Goal: Task Accomplishment & Management: Use online tool/utility

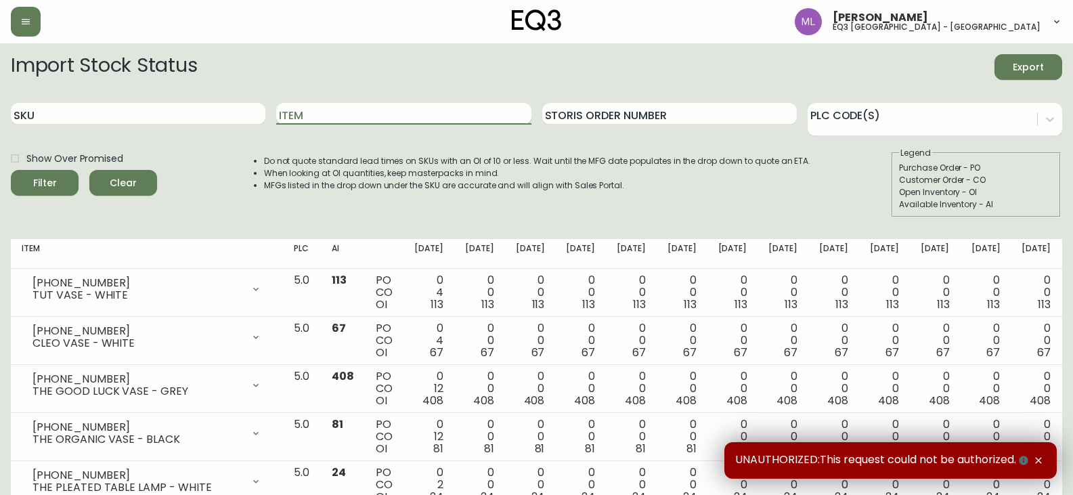
click at [406, 119] on input "Item" at bounding box center [403, 114] width 254 height 22
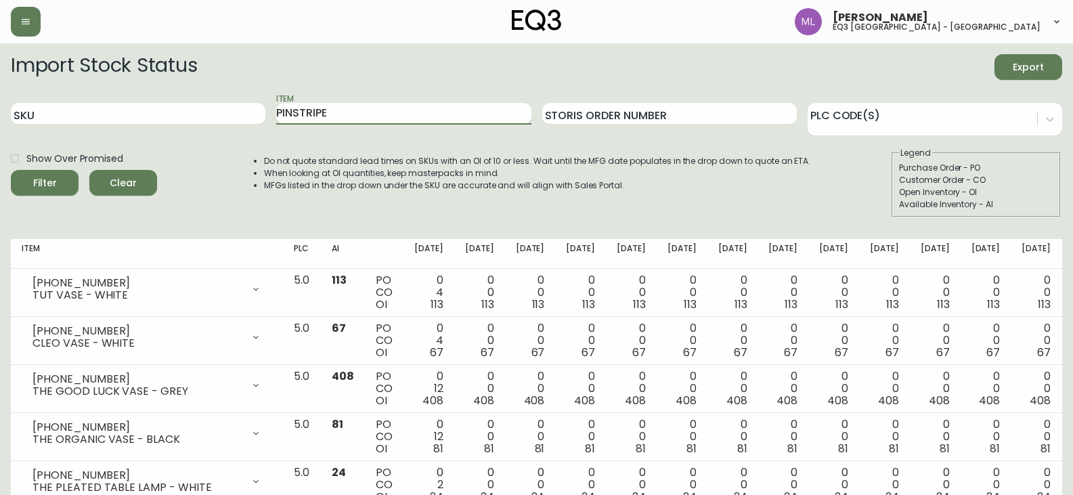
click at [11, 170] on button "Filter" at bounding box center [45, 183] width 68 height 26
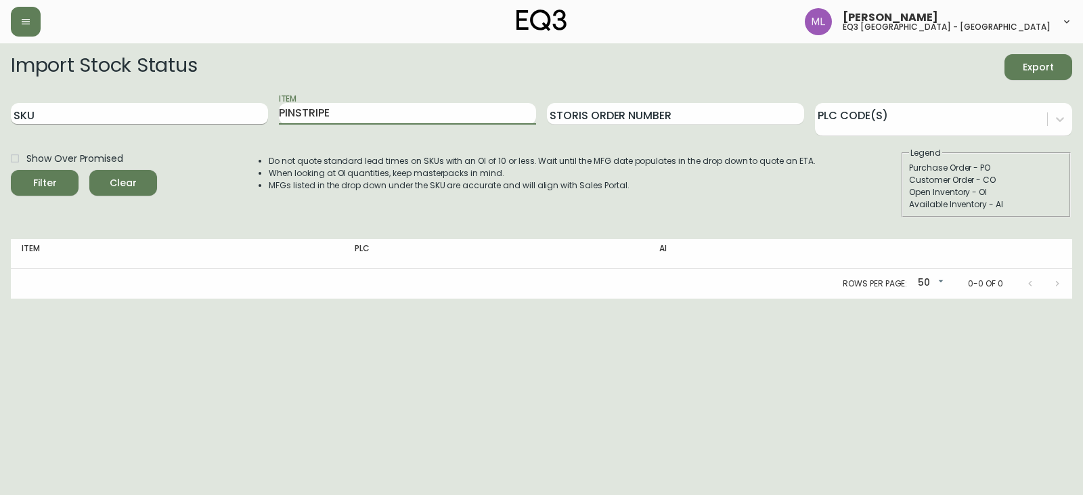
drag, startPoint x: 401, startPoint y: 107, endPoint x: 49, endPoint y: 111, distance: 351.9
click at [72, 116] on div "SKU Item PINSTRIPE Storis Order Number PLC Code(s)" at bounding box center [541, 114] width 1061 height 44
click at [11, 170] on button "Filter" at bounding box center [45, 183] width 68 height 26
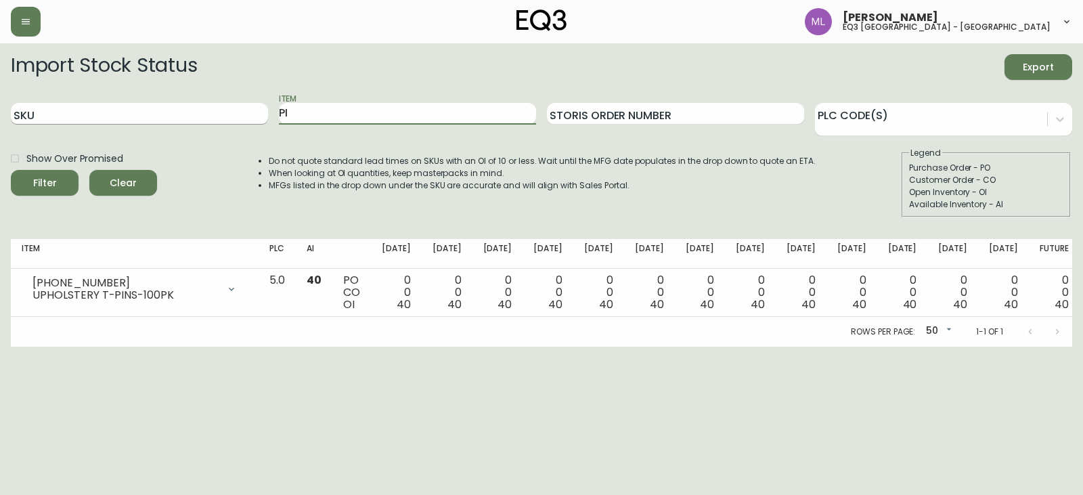
type input "P"
type input "DUVET"
click at [11, 170] on button "Filter" at bounding box center [45, 183] width 68 height 26
